Goal: Task Accomplishment & Management: Manage account settings

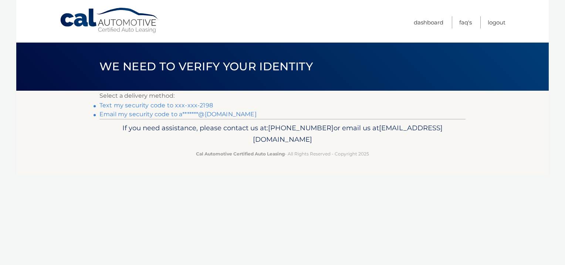
click at [180, 105] on link "Text my security code to xxx-xxx-2198" at bounding box center [156, 105] width 114 height 7
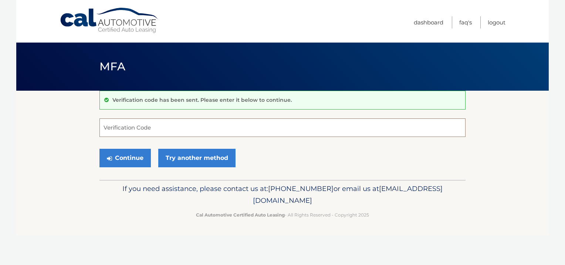
click at [128, 134] on input "Verification Code" at bounding box center [282, 127] width 366 height 18
type input "867539"
click at [128, 160] on button "Continue" at bounding box center [124, 158] width 51 height 18
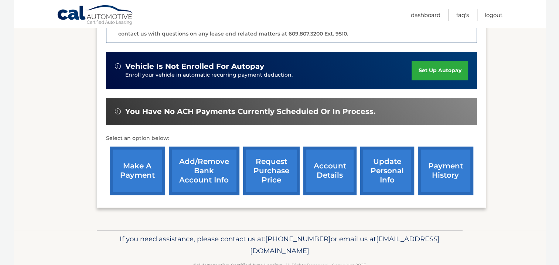
scroll to position [222, 0]
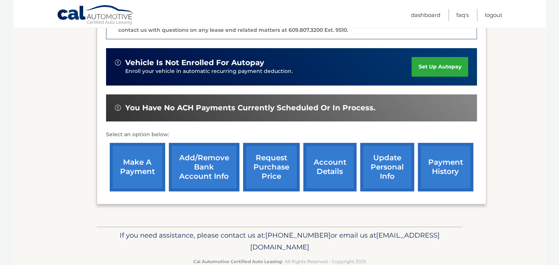
click at [140, 152] on link "make a payment" at bounding box center [137, 167] width 55 height 48
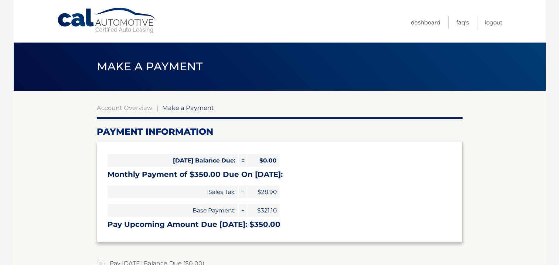
select select "Y2EyYzE1YTktNmRkOS00ZjQ3LTlhZDQtNGFkZGI5MThiZTc3"
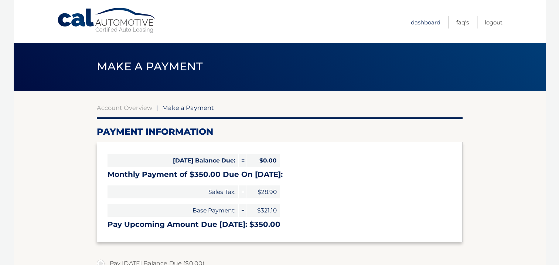
click at [417, 24] on link "Dashboard" at bounding box center [426, 22] width 30 height 12
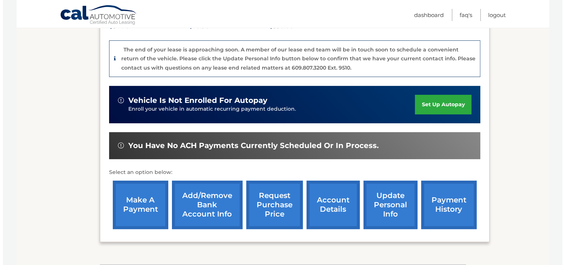
scroll to position [185, 0]
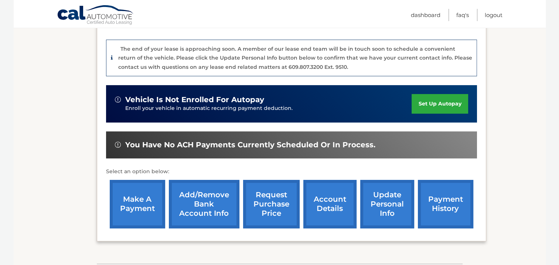
click at [268, 195] on link "request purchase price" at bounding box center [271, 204] width 57 height 48
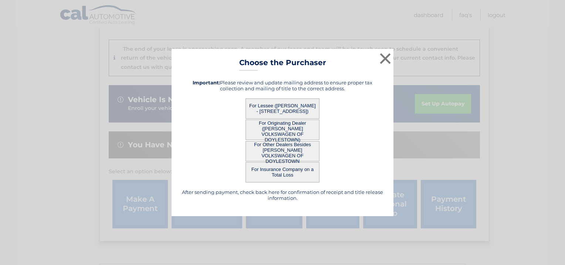
click at [280, 112] on button "For Lessee ([PERSON_NAME] - [STREET_ADDRESS])" at bounding box center [282, 108] width 74 height 20
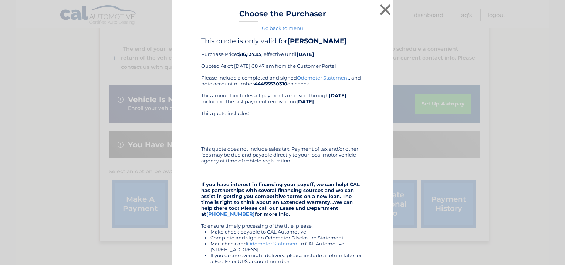
click at [281, 109] on div "Please include a completed and signed Odometer Statement , and note account num…" at bounding box center [282, 199] width 163 height 248
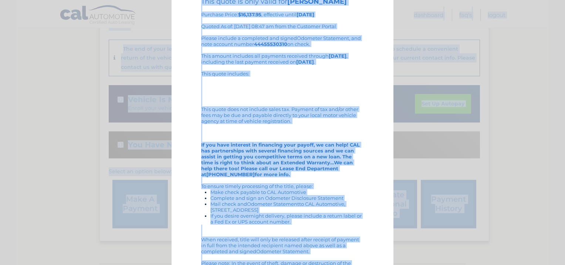
scroll to position [123, 0]
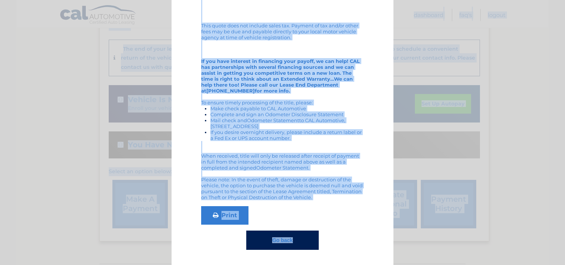
drag, startPoint x: 237, startPoint y: 11, endPoint x: 312, endPoint y: 194, distance: 197.6
click at [312, 194] on div "× Choose the Purchaser Go back to menu After sending payment, check back here f…" at bounding box center [283, 71] width 222 height 388
copy div "Choose the Purchaser Go back to menu After sending payment, check back here for…"
click at [276, 43] on div "Please include a completed and signed Odometer Statement , and note account num…" at bounding box center [282, 76] width 163 height 248
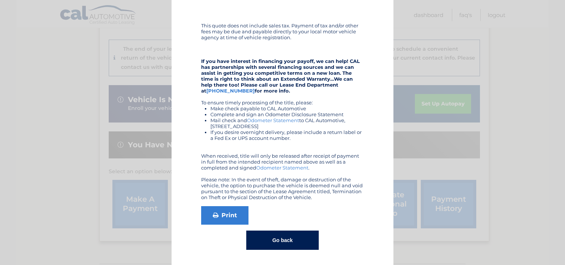
click at [277, 244] on button "Go back" at bounding box center [282, 239] width 72 height 19
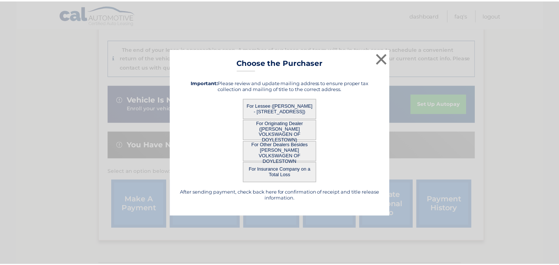
scroll to position [0, 0]
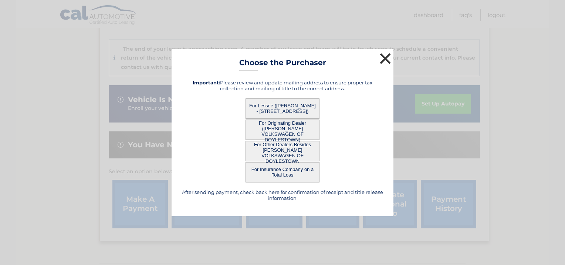
click at [383, 57] on button "×" at bounding box center [385, 58] width 15 height 15
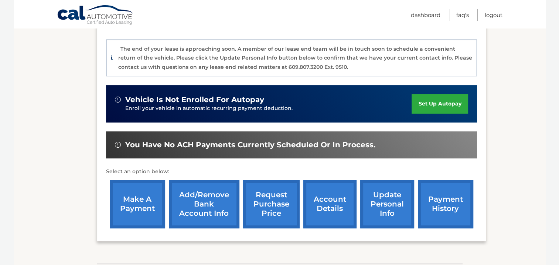
scroll to position [74, 0]
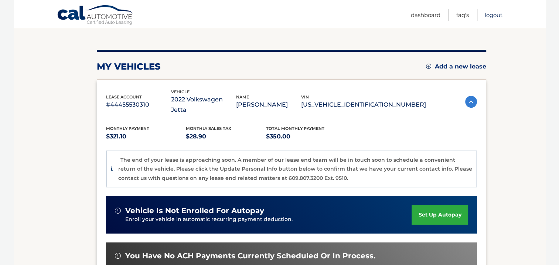
click at [489, 14] on link "Logout" at bounding box center [494, 15] width 18 height 12
